Goal: Information Seeking & Learning: Learn about a topic

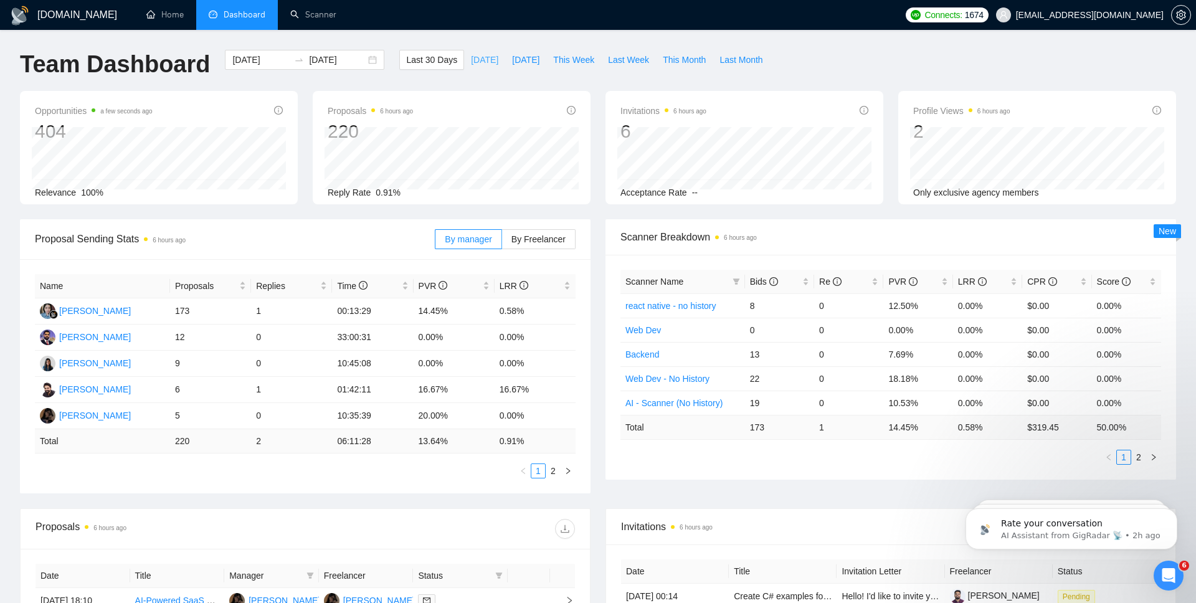
click at [471, 59] on span "[DATE]" at bounding box center [484, 60] width 27 height 14
type input "[DATE]"
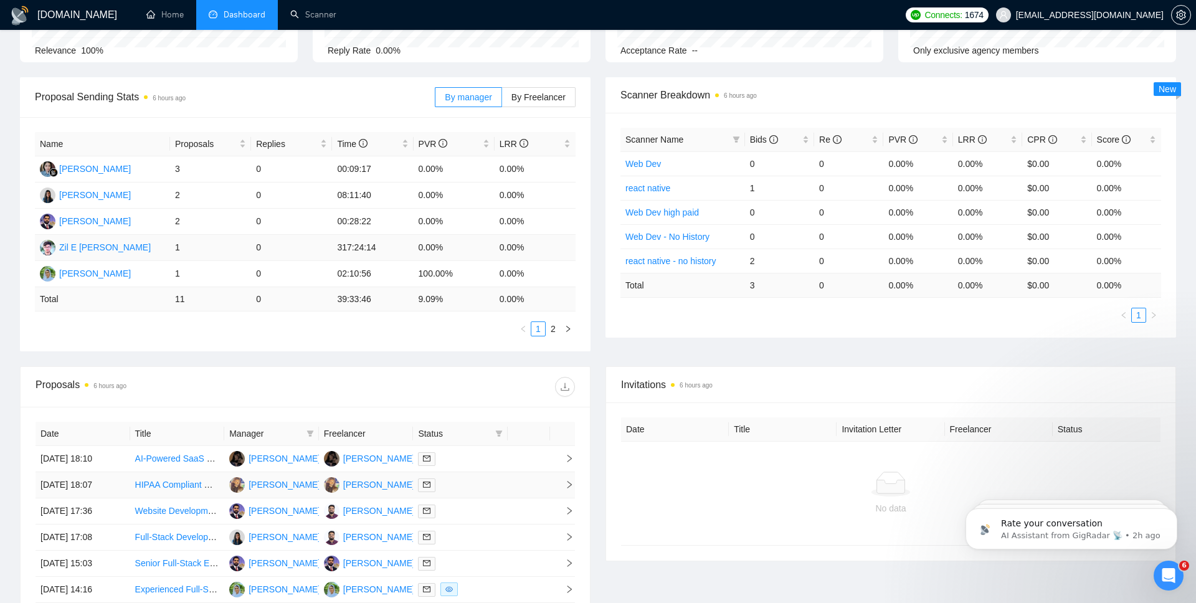
scroll to position [141, 0]
drag, startPoint x: 138, startPoint y: 226, endPoint x: 53, endPoint y: 226, distance: 85.4
click at [53, 226] on td "[PERSON_NAME]" at bounding box center [102, 223] width 135 height 26
drag, startPoint x: 130, startPoint y: 252, endPoint x: 61, endPoint y: 252, distance: 69.2
click at [61, 252] on td "Zil E [PERSON_NAME]" at bounding box center [102, 249] width 135 height 26
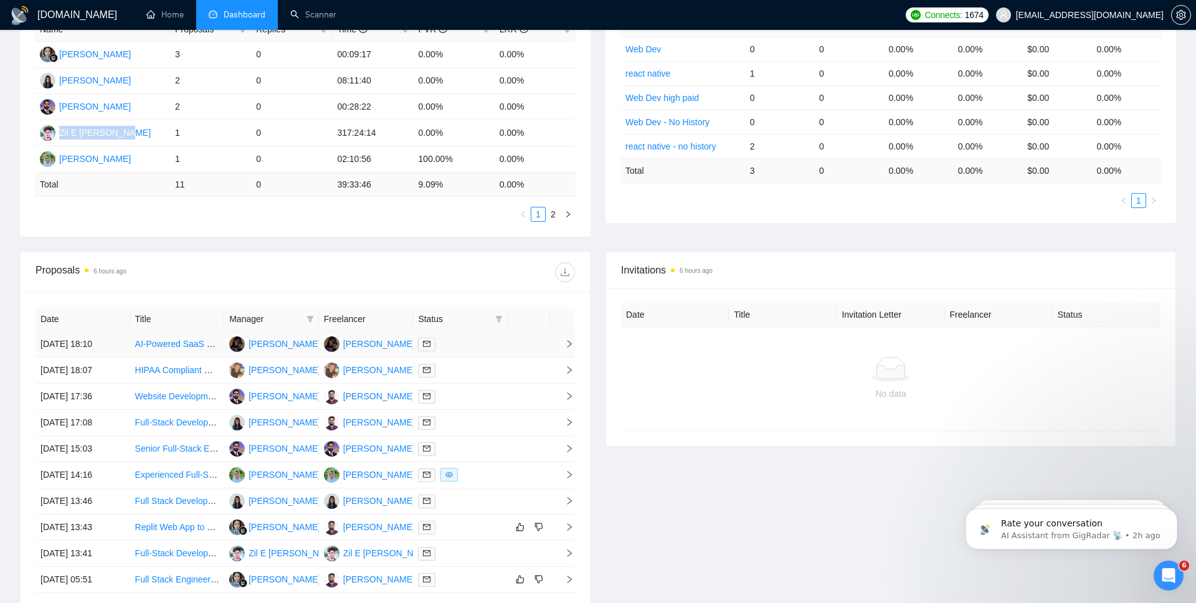
scroll to position [341, 0]
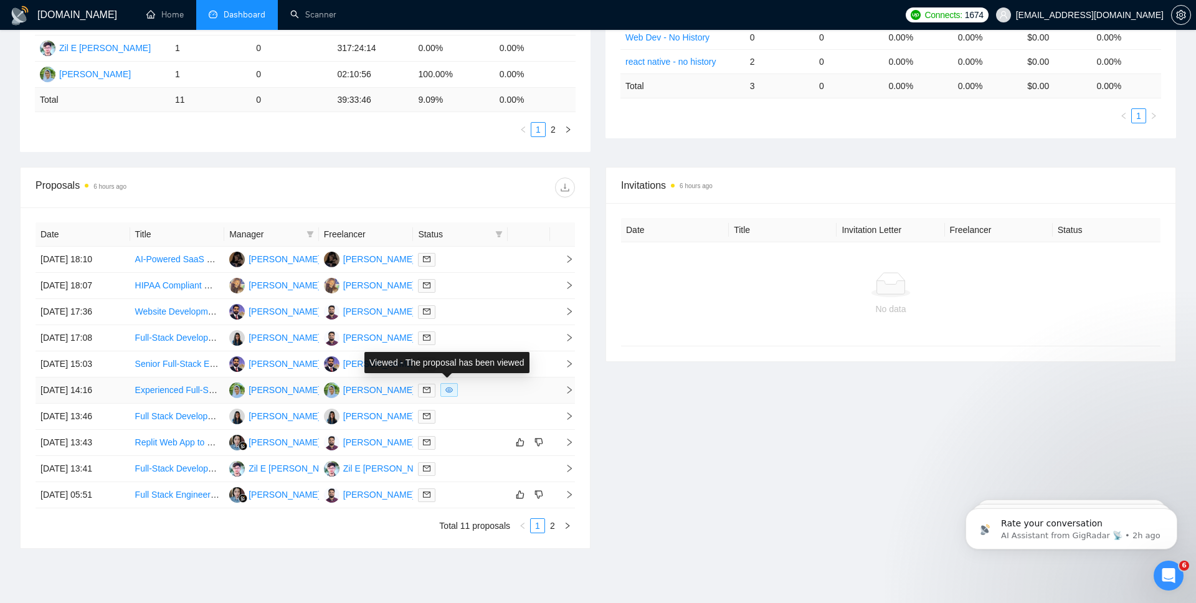
click at [453, 391] on span at bounding box center [449, 390] width 17 height 14
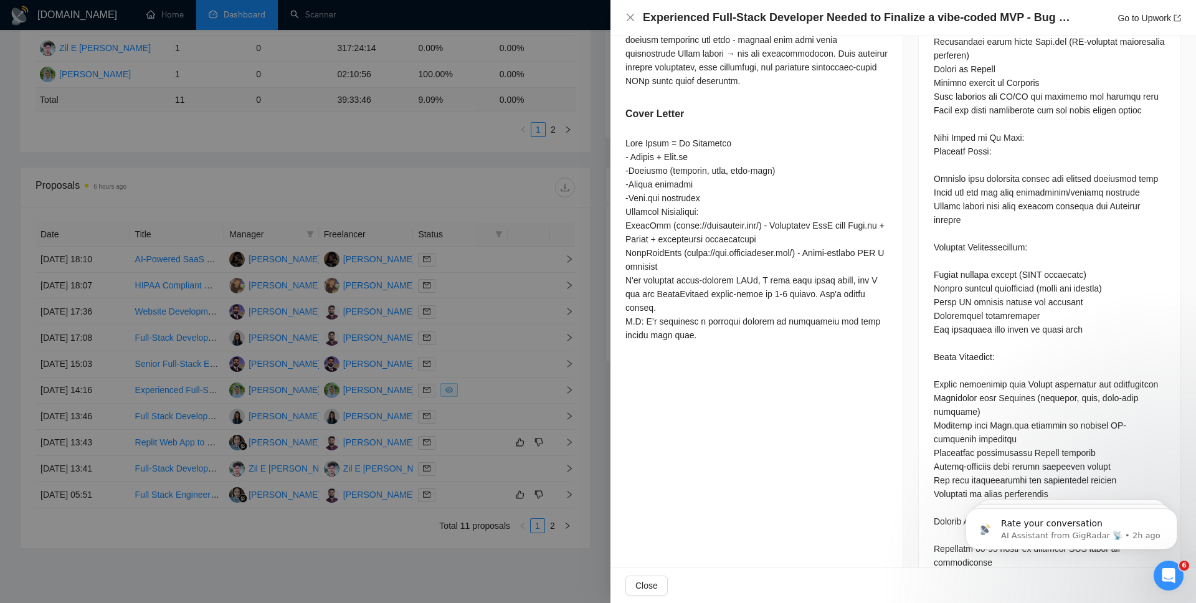
scroll to position [826, 0]
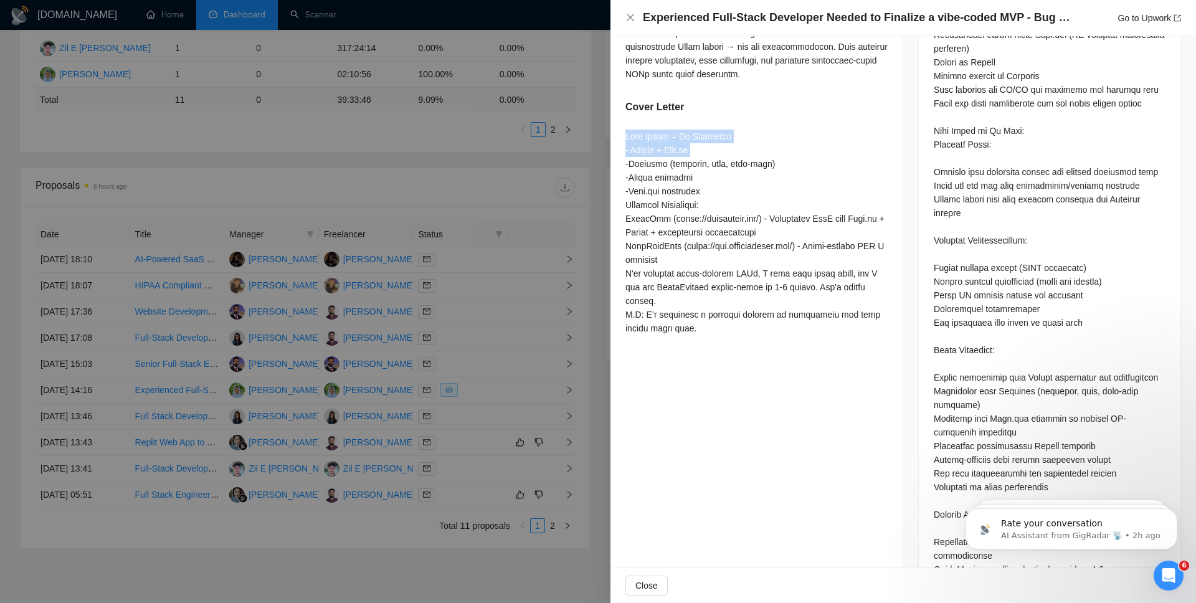
drag, startPoint x: 627, startPoint y: 153, endPoint x: 755, endPoint y: 146, distance: 127.9
click at [755, 146] on div at bounding box center [757, 233] width 262 height 206
drag, startPoint x: 703, startPoint y: 340, endPoint x: 627, endPoint y: 138, distance: 215.3
click at [427, 348] on div at bounding box center [598, 301] width 1196 height 603
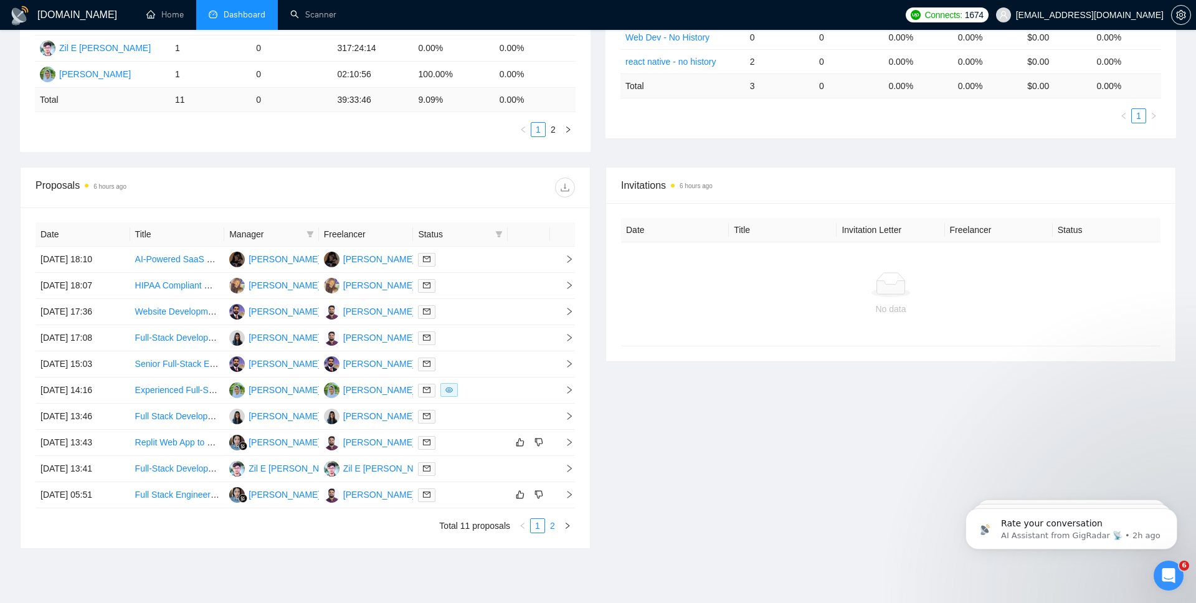
click at [557, 530] on link "2" at bounding box center [553, 526] width 14 height 14
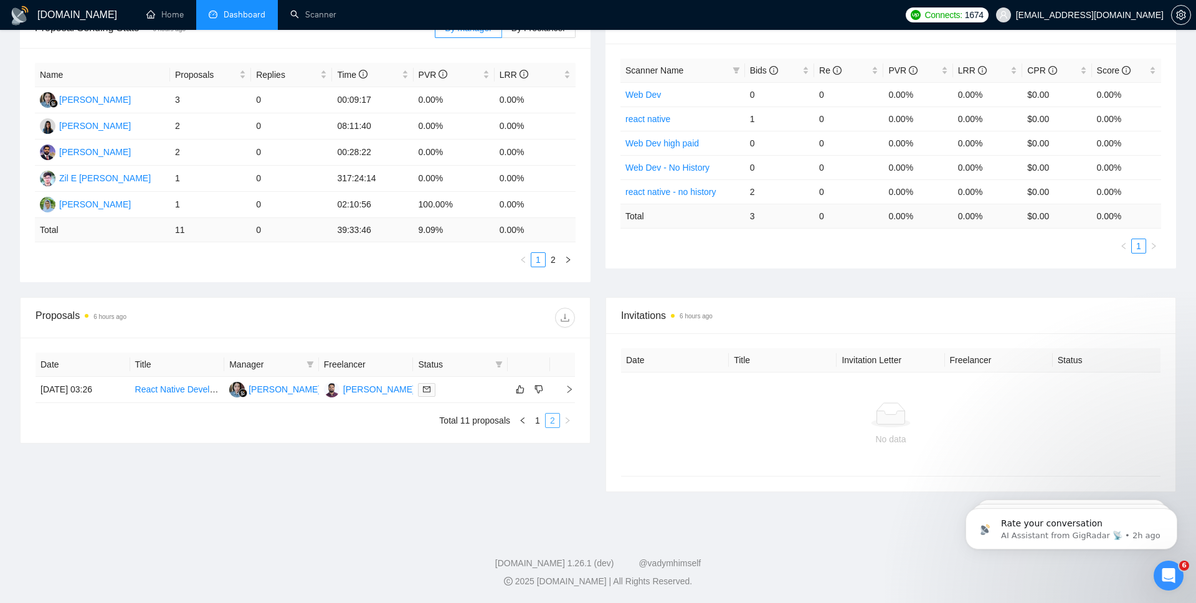
scroll to position [211, 0]
click at [533, 422] on link "1" at bounding box center [538, 421] width 14 height 14
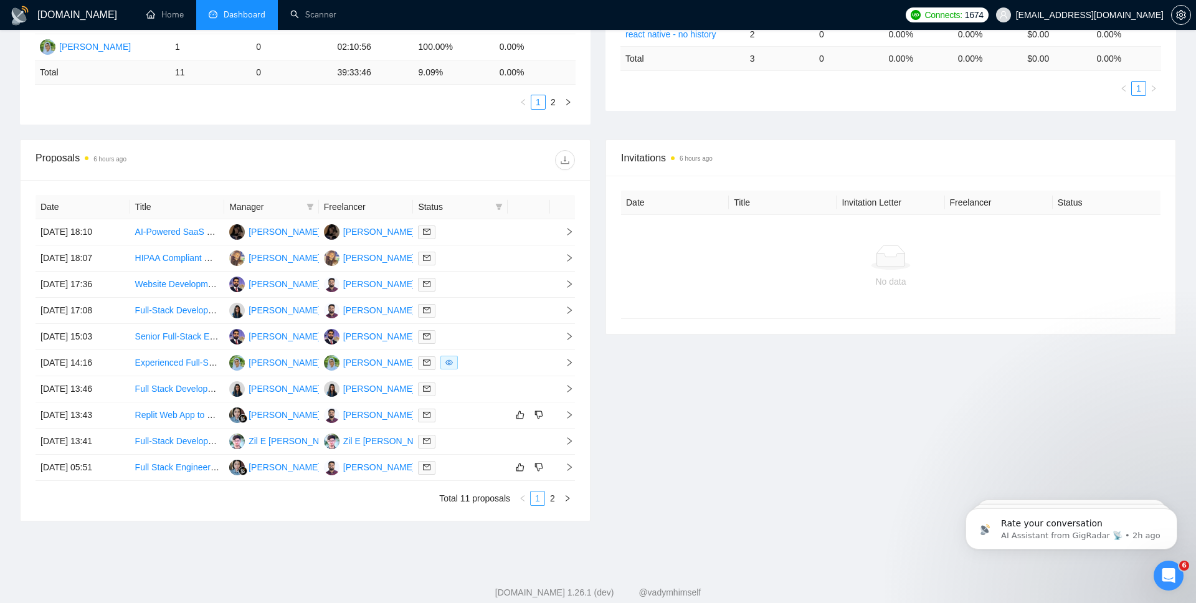
scroll to position [398, 0]
